Goal: Task Accomplishment & Management: Manage account settings

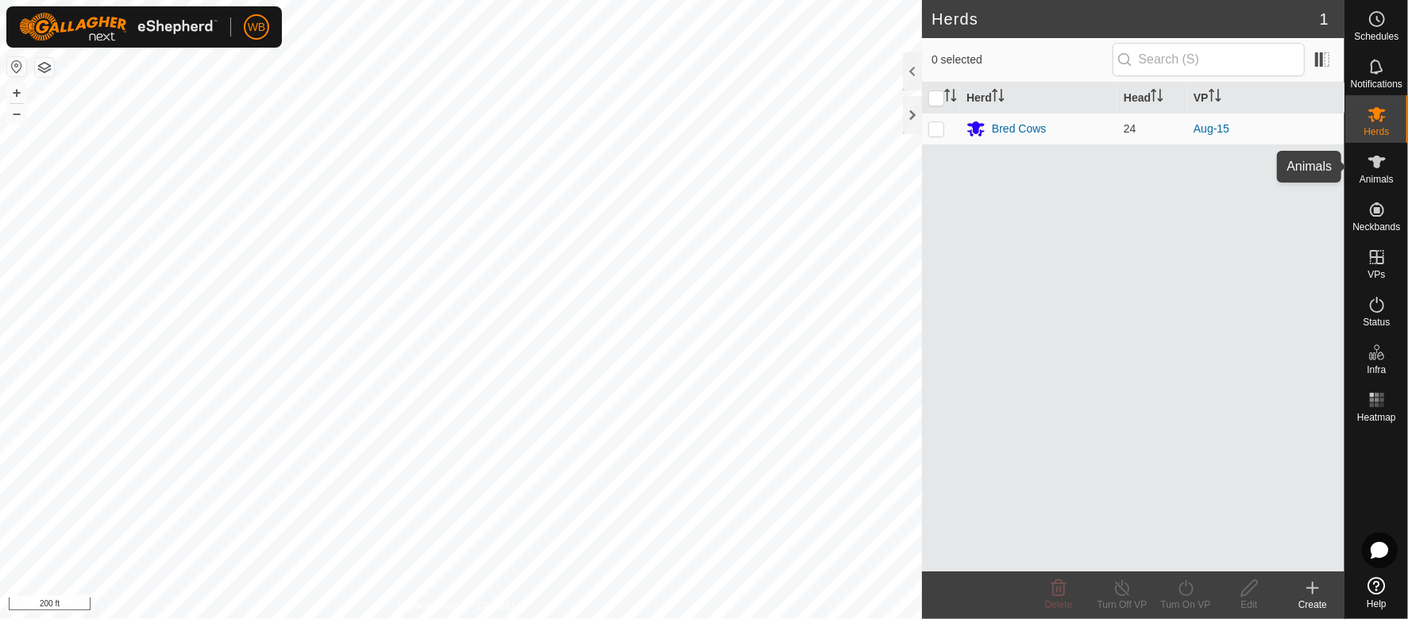
click at [1368, 175] on span "Animals" at bounding box center [1377, 180] width 34 height 10
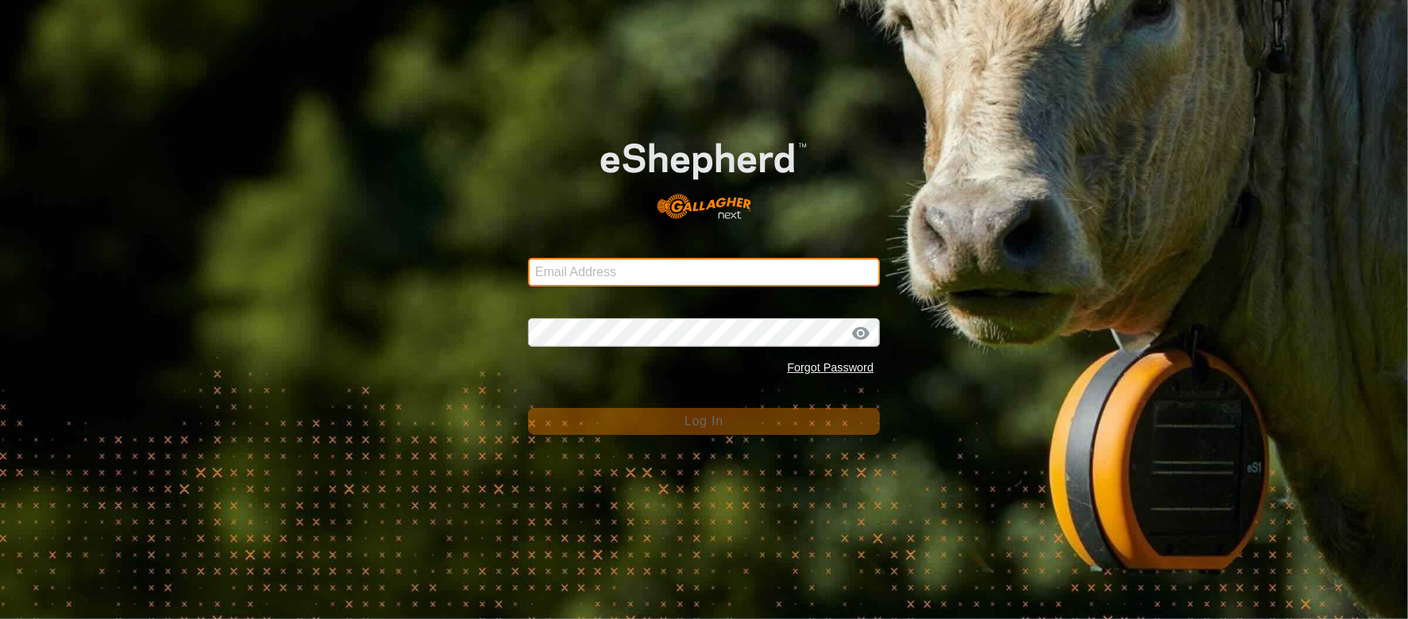
click at [735, 258] on input "Email Address" at bounding box center [704, 272] width 352 height 29
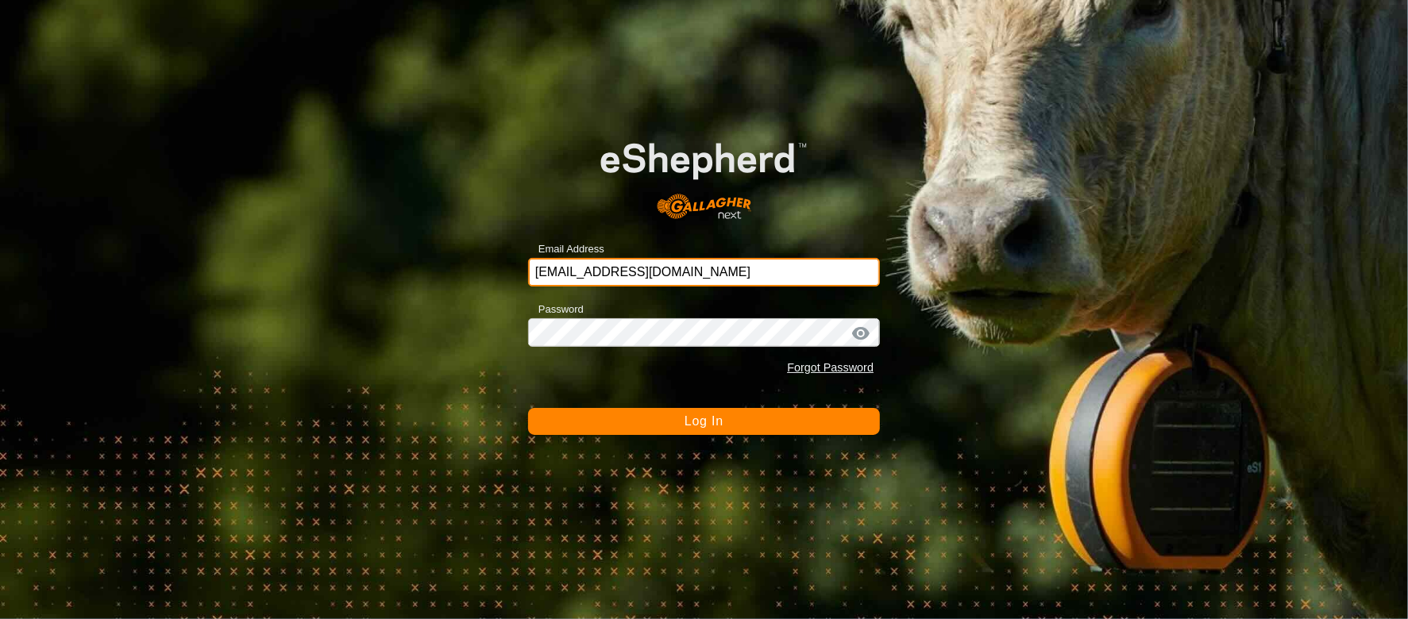
click at [597, 275] on input "[EMAIL_ADDRESS][DOMAIN_NAME]" at bounding box center [704, 272] width 352 height 29
type input "[EMAIL_ADDRESS][DOMAIN_NAME]"
click at [528, 408] on button "Log In" at bounding box center [704, 421] width 352 height 27
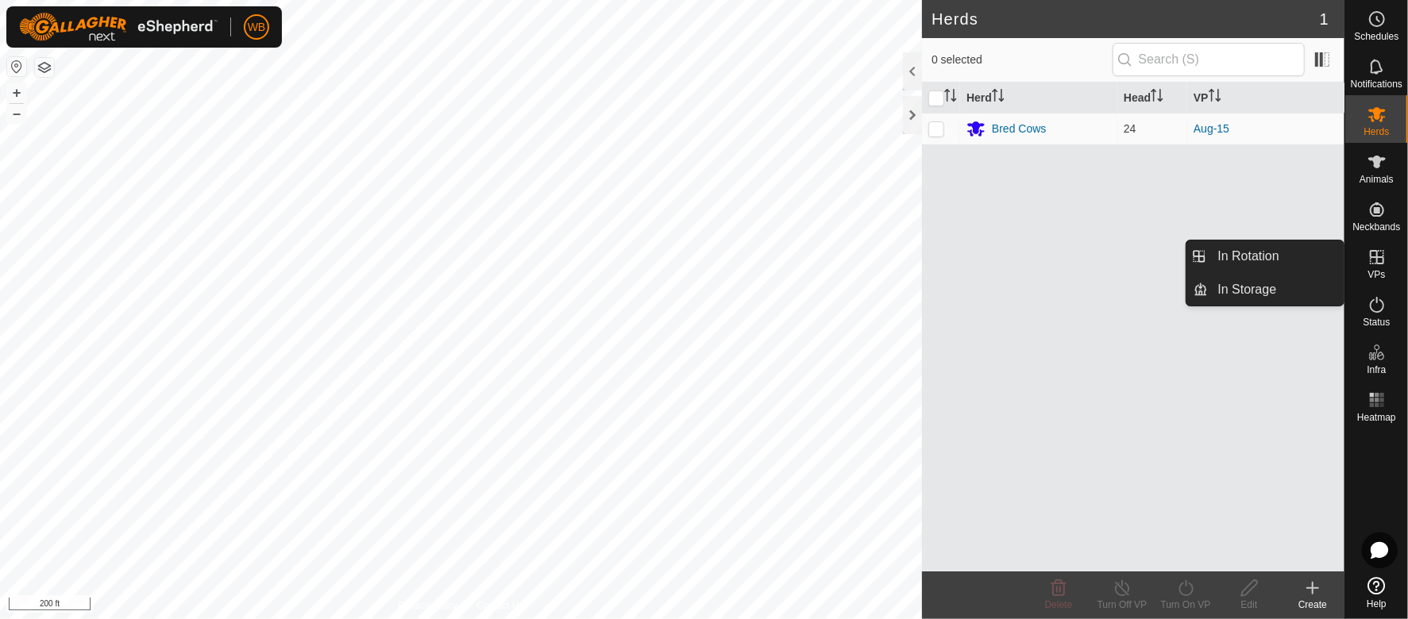
click at [1383, 249] on icon at bounding box center [1377, 257] width 19 height 19
click at [1285, 257] on link "In Rotation" at bounding box center [1277, 257] width 136 height 32
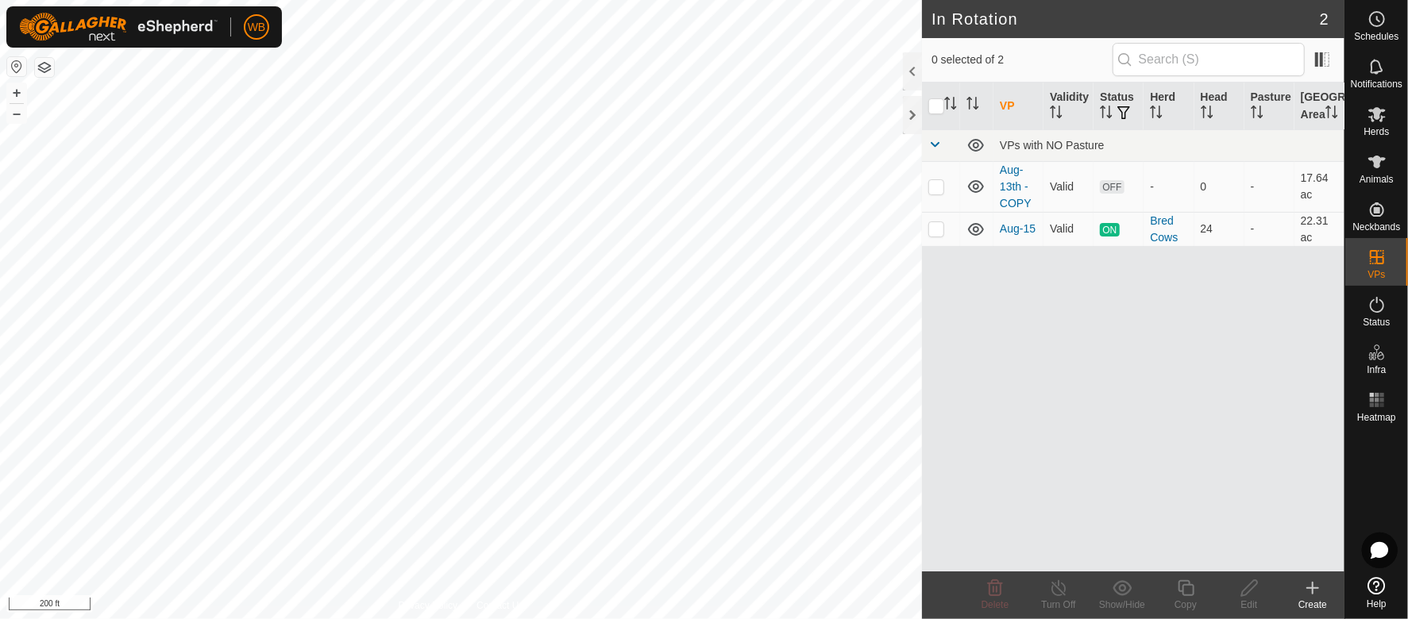
click at [1317, 590] on icon at bounding box center [1312, 588] width 19 height 19
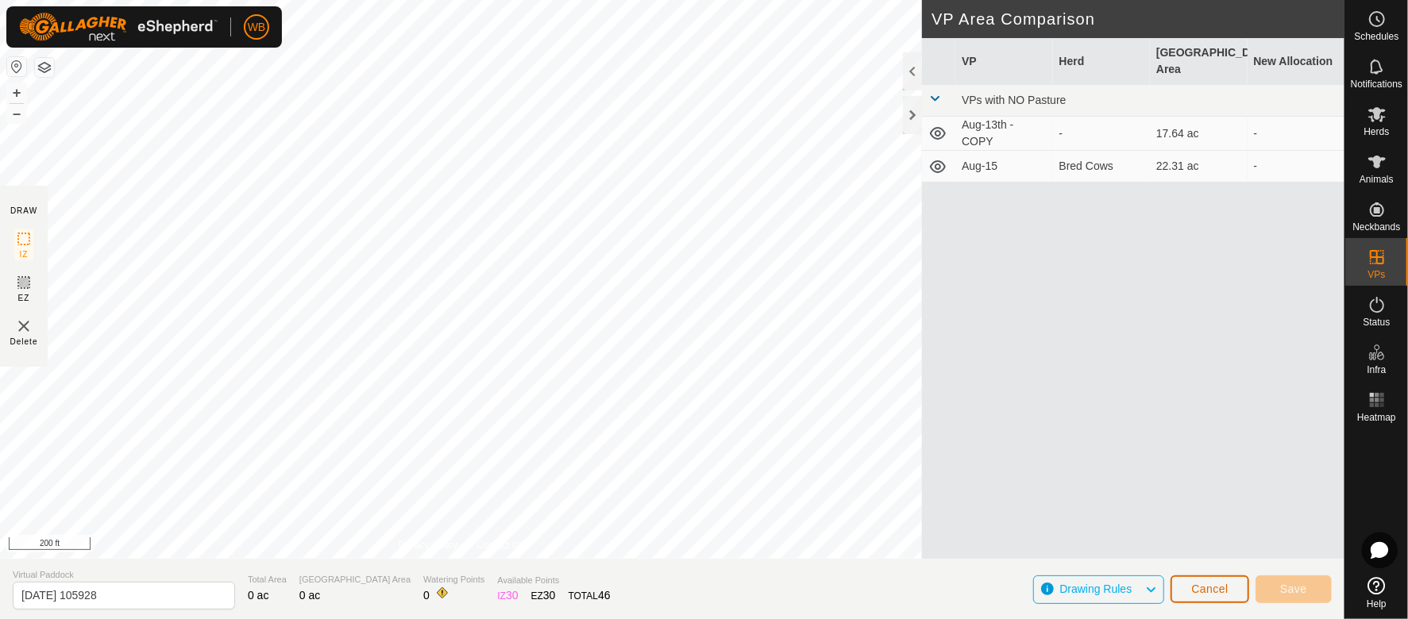
click at [1240, 590] on button "Cancel" at bounding box center [1210, 590] width 79 height 28
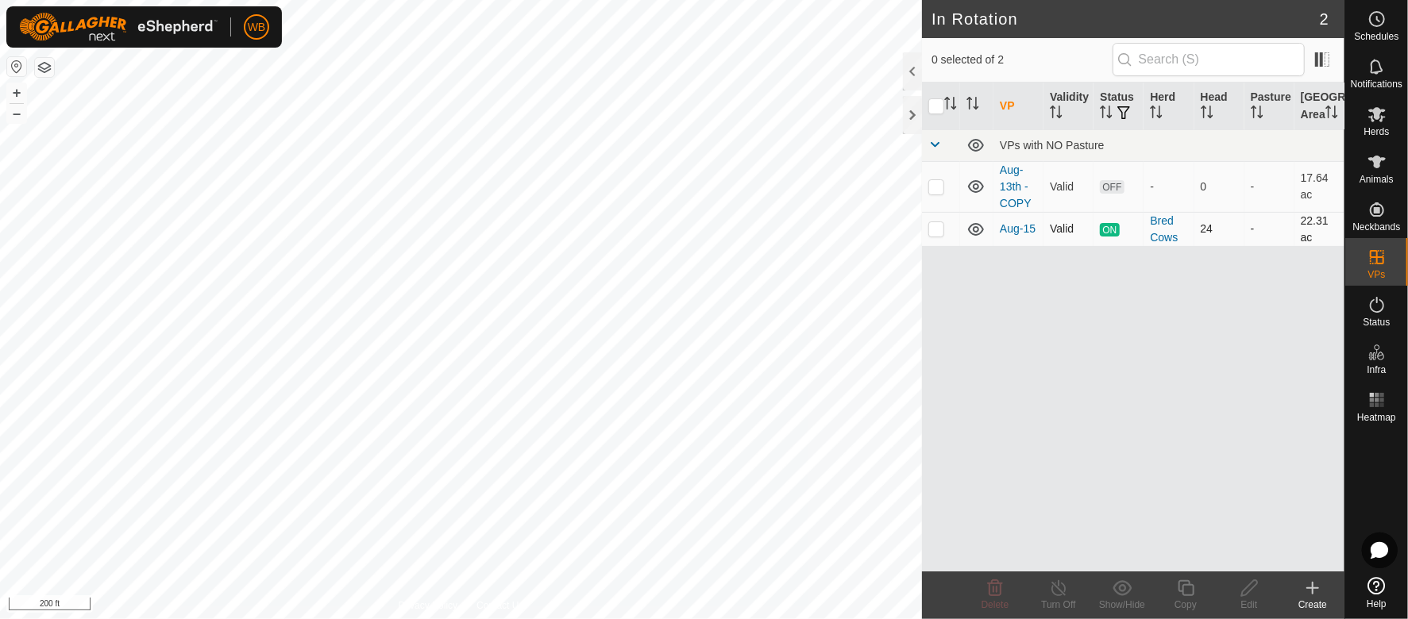
click at [931, 235] on p-checkbox at bounding box center [936, 228] width 16 height 13
checkbox input "true"
click at [1190, 596] on icon at bounding box center [1186, 589] width 16 height 16
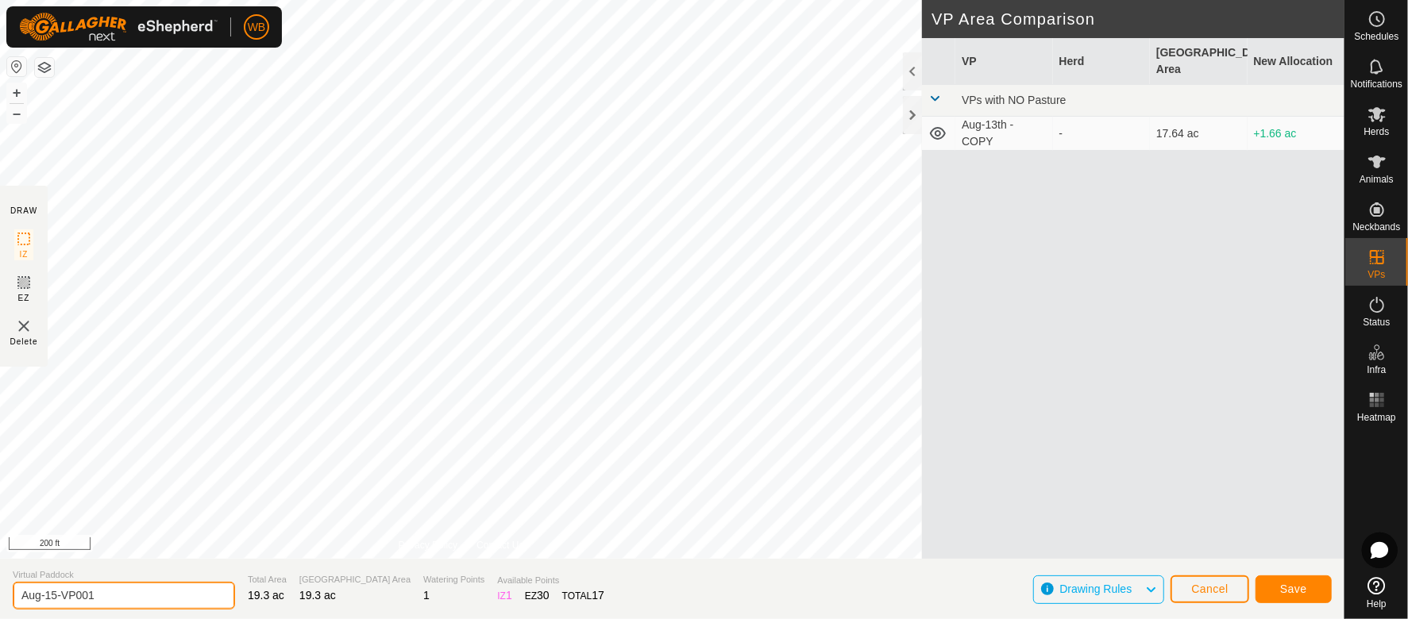
click at [147, 600] on input "Aug-15-VP001" at bounding box center [124, 596] width 222 height 28
type input "A"
type input "S"
type input "[DATE]"
click at [1280, 586] on button "Save" at bounding box center [1294, 590] width 76 height 28
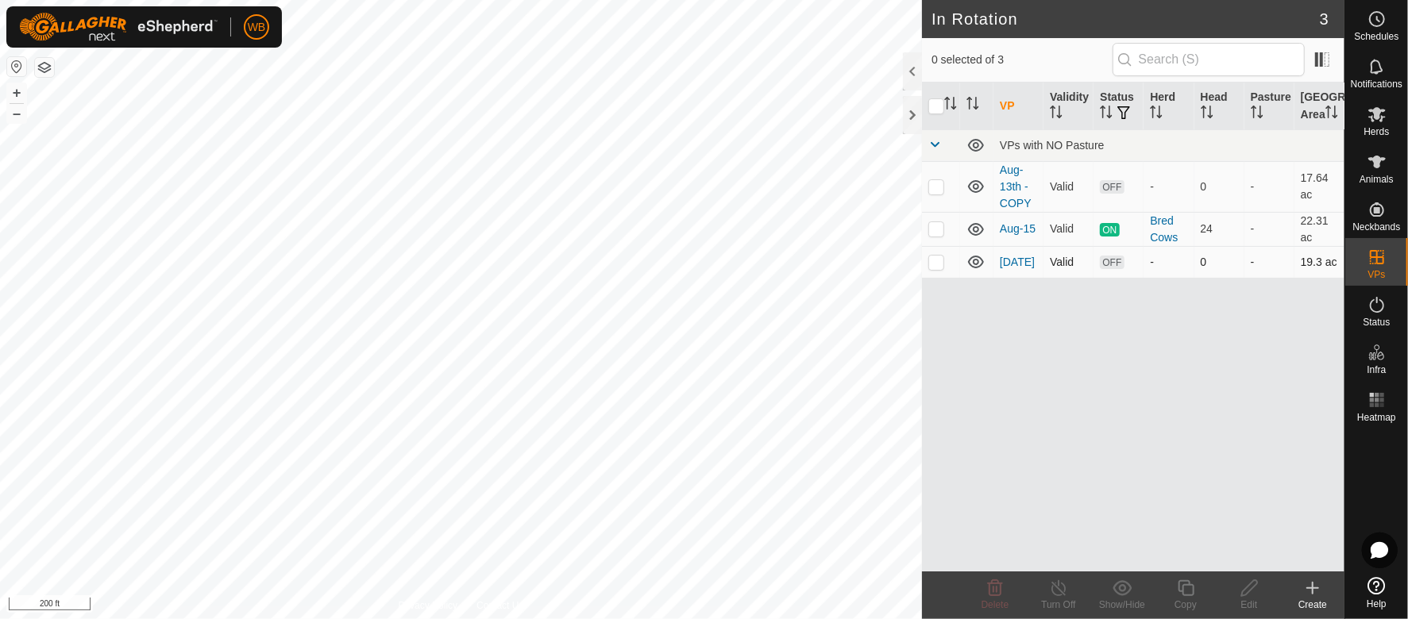
click at [936, 268] on p-checkbox at bounding box center [936, 262] width 16 height 13
checkbox input "true"
click at [1364, 119] on es-mob-svg-icon at bounding box center [1377, 114] width 29 height 25
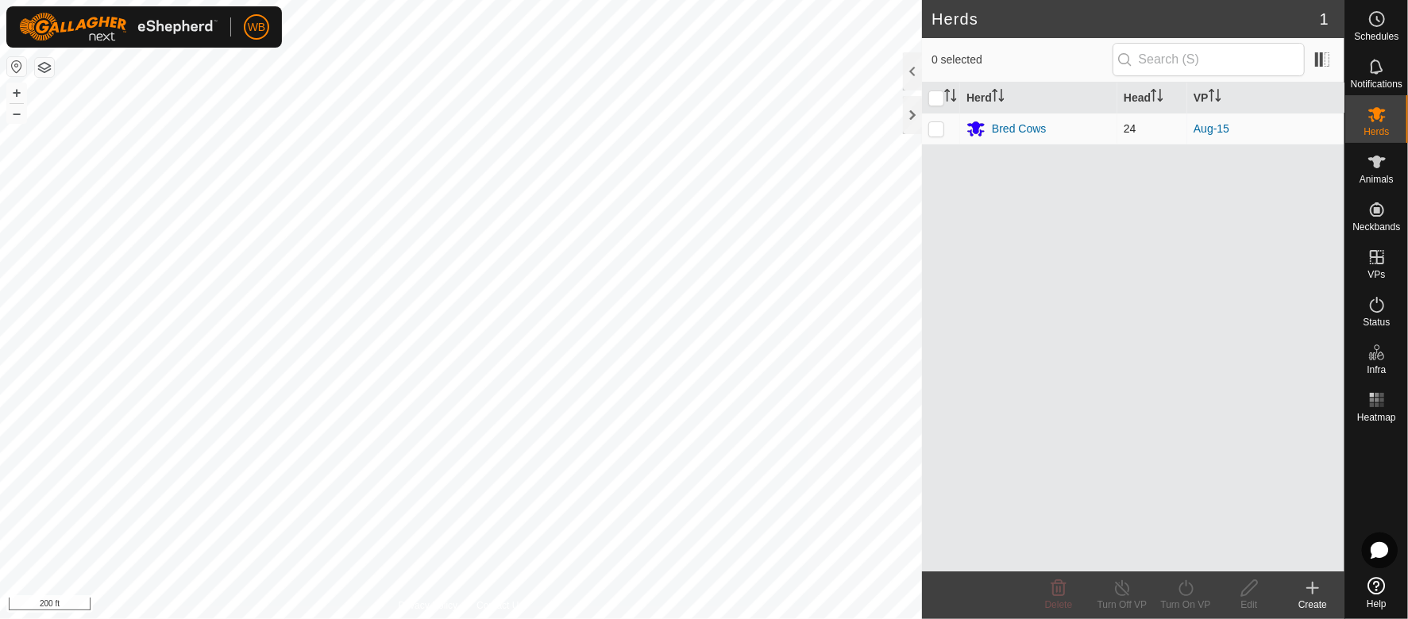
click at [928, 129] on p-checkbox at bounding box center [936, 128] width 16 height 13
checkbox input "true"
click at [1187, 588] on icon at bounding box center [1186, 588] width 20 height 19
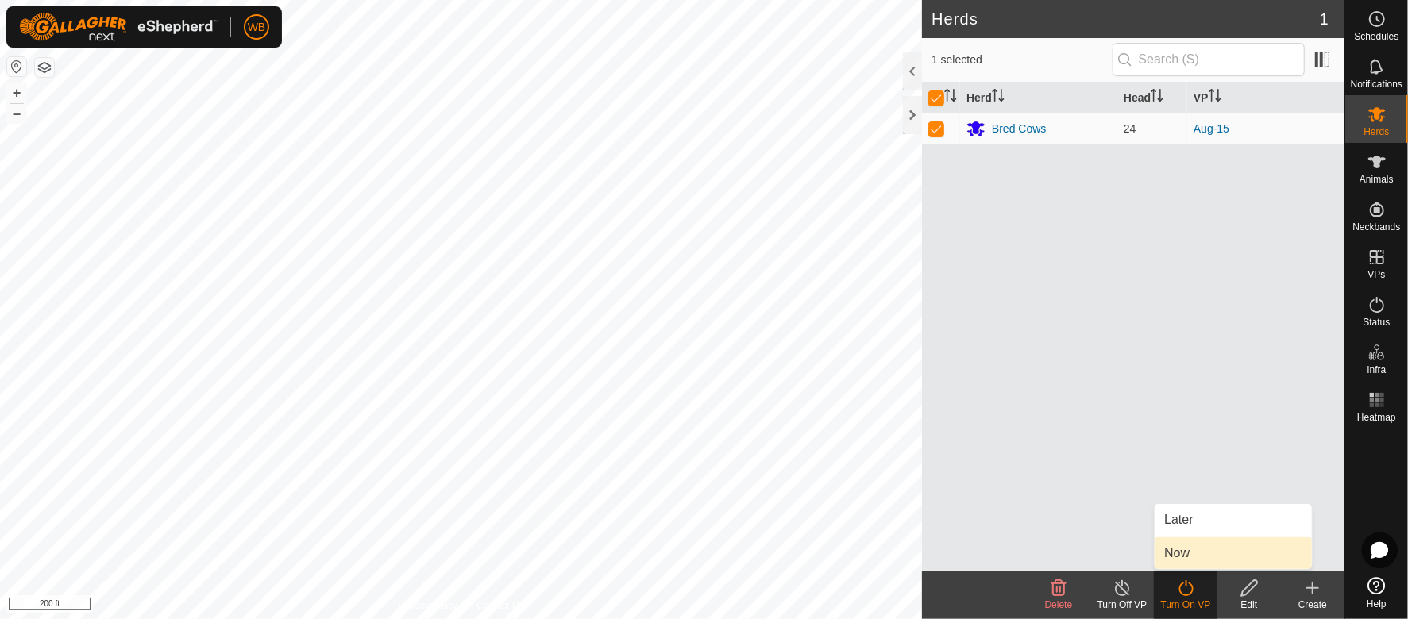
click at [1174, 550] on link "Now" at bounding box center [1233, 554] width 157 height 32
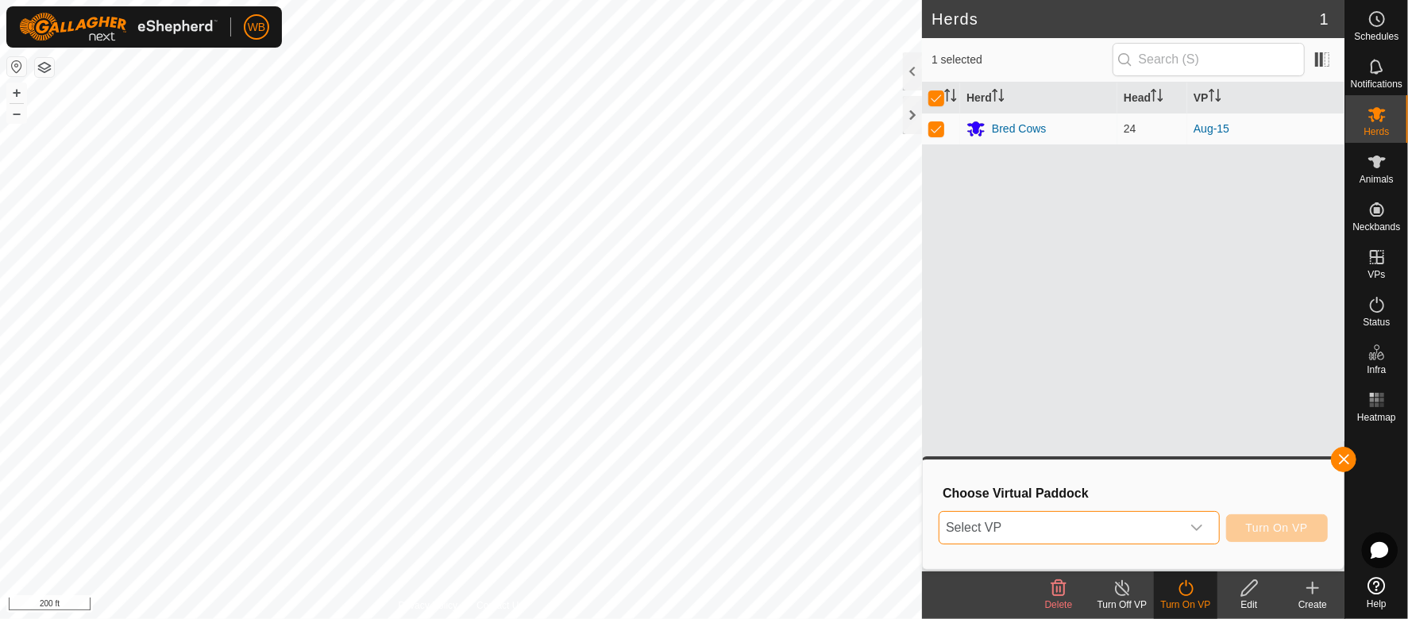
click at [1118, 529] on span "Select VP" at bounding box center [1059, 528] width 241 height 32
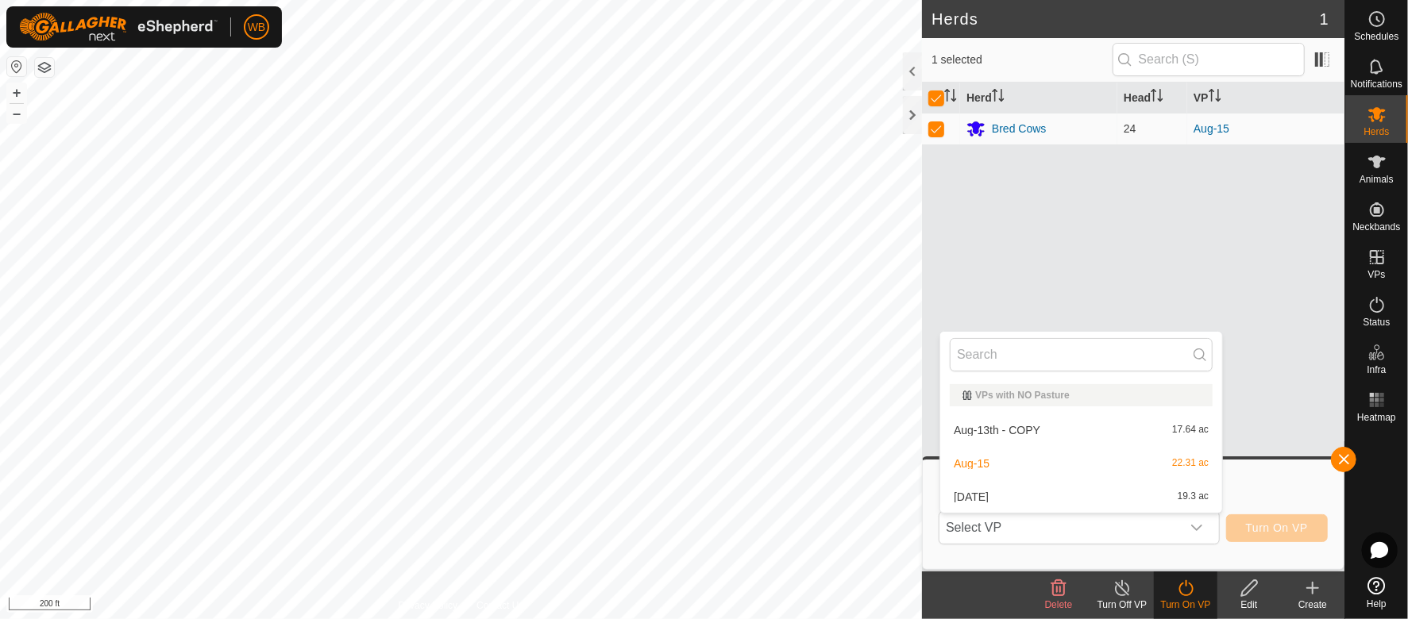
click at [1243, 251] on div "Herd Head VP Bred Cows 24 Aug-15" at bounding box center [1133, 327] width 422 height 489
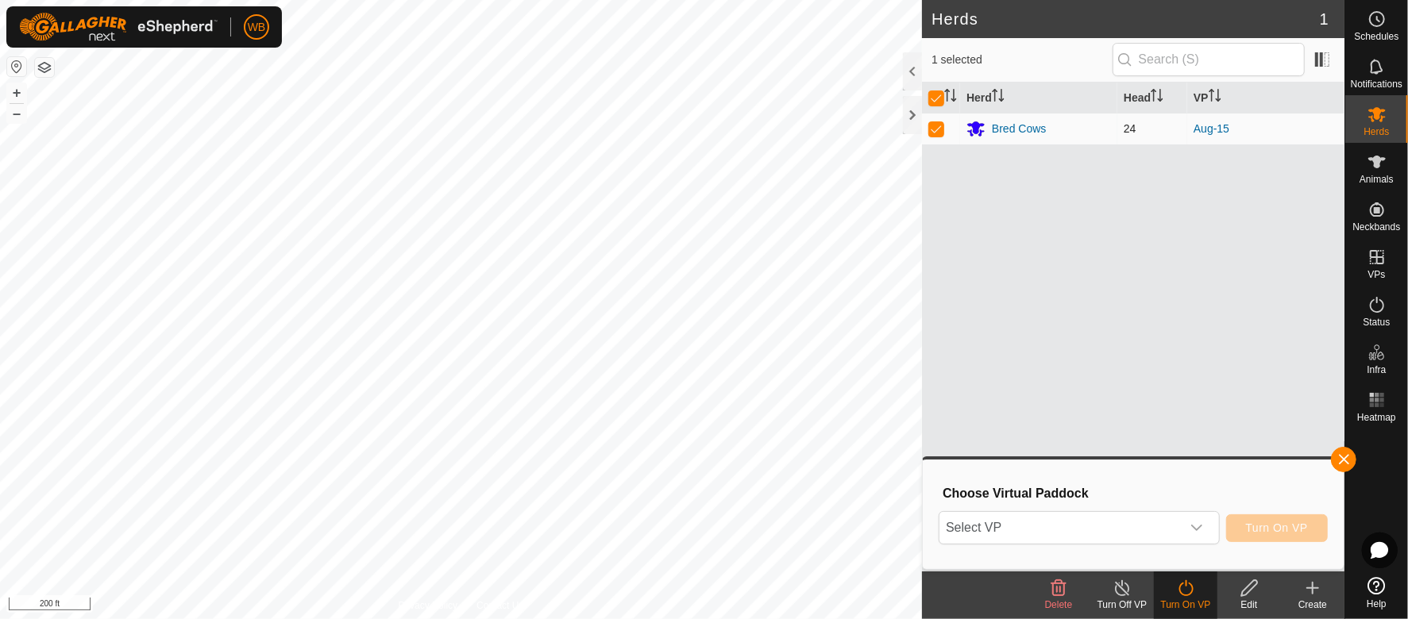
click at [933, 129] on p-checkbox at bounding box center [936, 128] width 16 height 13
checkbox input "false"
click at [909, 119] on div at bounding box center [912, 115] width 19 height 38
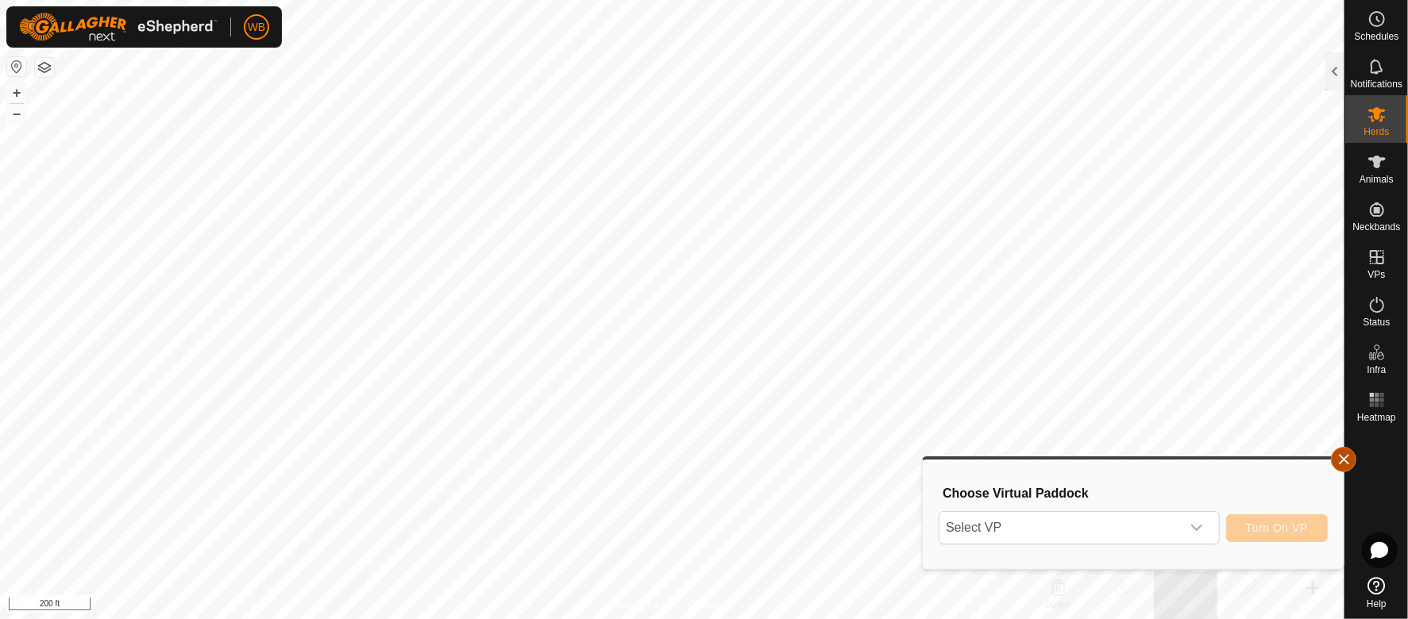
click at [1344, 455] on button "button" at bounding box center [1343, 459] width 25 height 25
